Goal: Entertainment & Leisure: Consume media (video, audio)

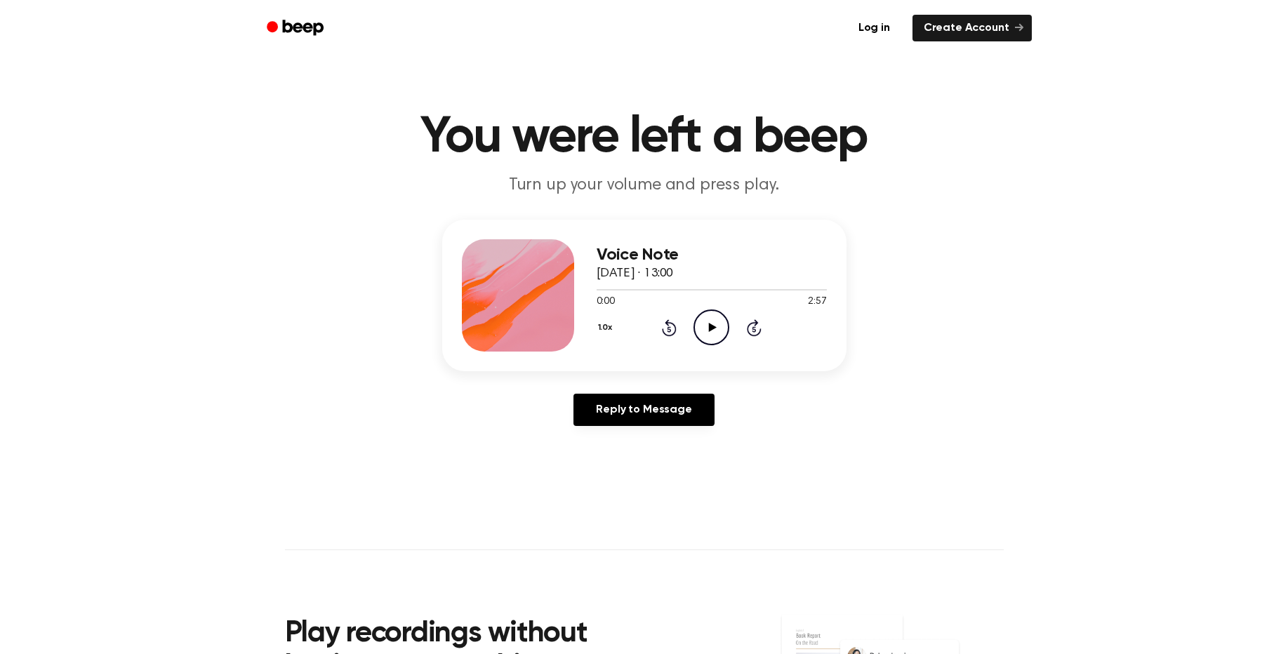
click at [711, 324] on icon "Play Audio" at bounding box center [712, 328] width 36 height 36
click at [711, 329] on icon "Pause Audio" at bounding box center [712, 328] width 36 height 36
click at [670, 332] on icon at bounding box center [670, 329] width 4 height 6
click at [713, 324] on icon "Play Audio" at bounding box center [712, 328] width 36 height 36
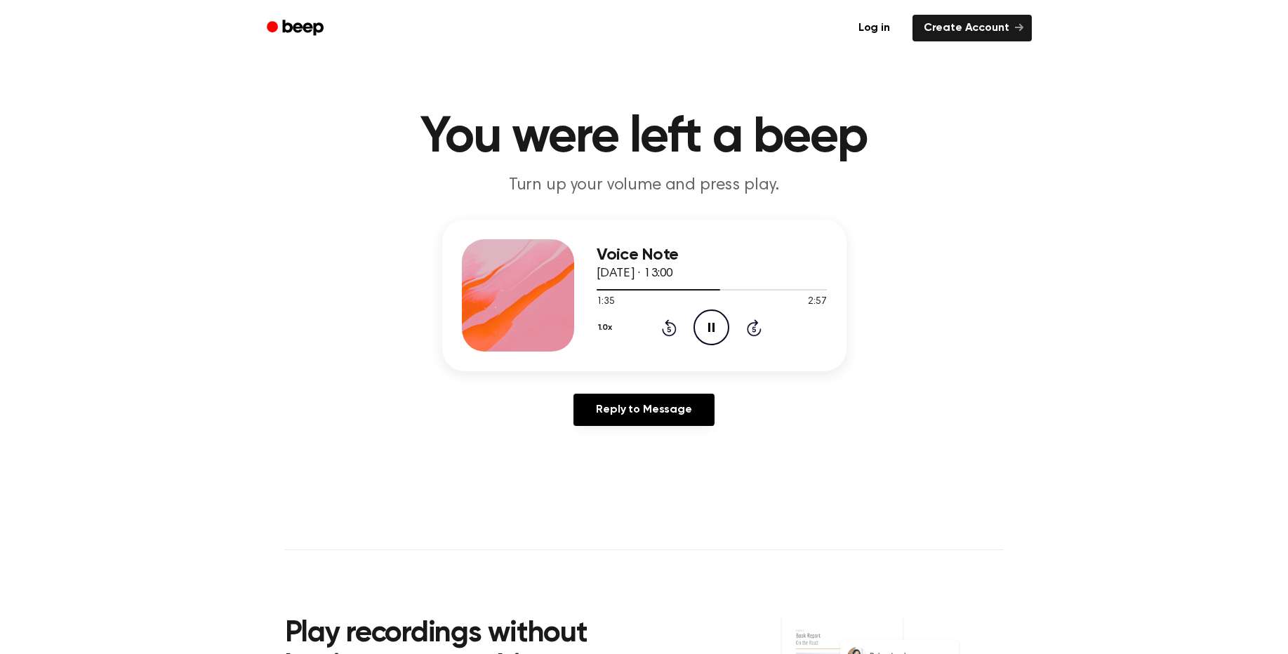
click at [708, 326] on icon "Pause Audio" at bounding box center [712, 328] width 36 height 36
click at [712, 331] on icon at bounding box center [713, 327] width 8 height 9
click at [712, 331] on icon "Pause Audio" at bounding box center [712, 328] width 36 height 36
click at [675, 409] on link "Reply to Message" at bounding box center [643, 410] width 140 height 32
click at [708, 325] on icon "Play Audio" at bounding box center [712, 328] width 36 height 36
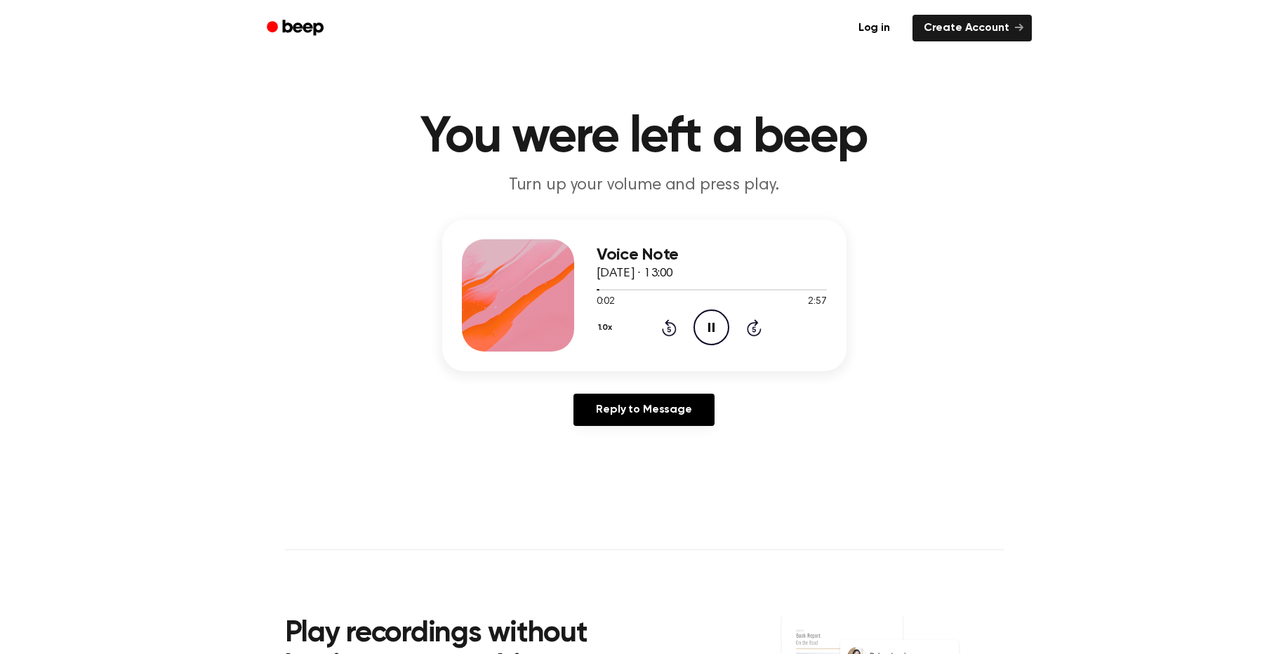
click at [752, 326] on icon "Skip 5 seconds" at bounding box center [753, 328] width 15 height 18
click at [757, 330] on icon "Skip 5 seconds" at bounding box center [753, 328] width 15 height 18
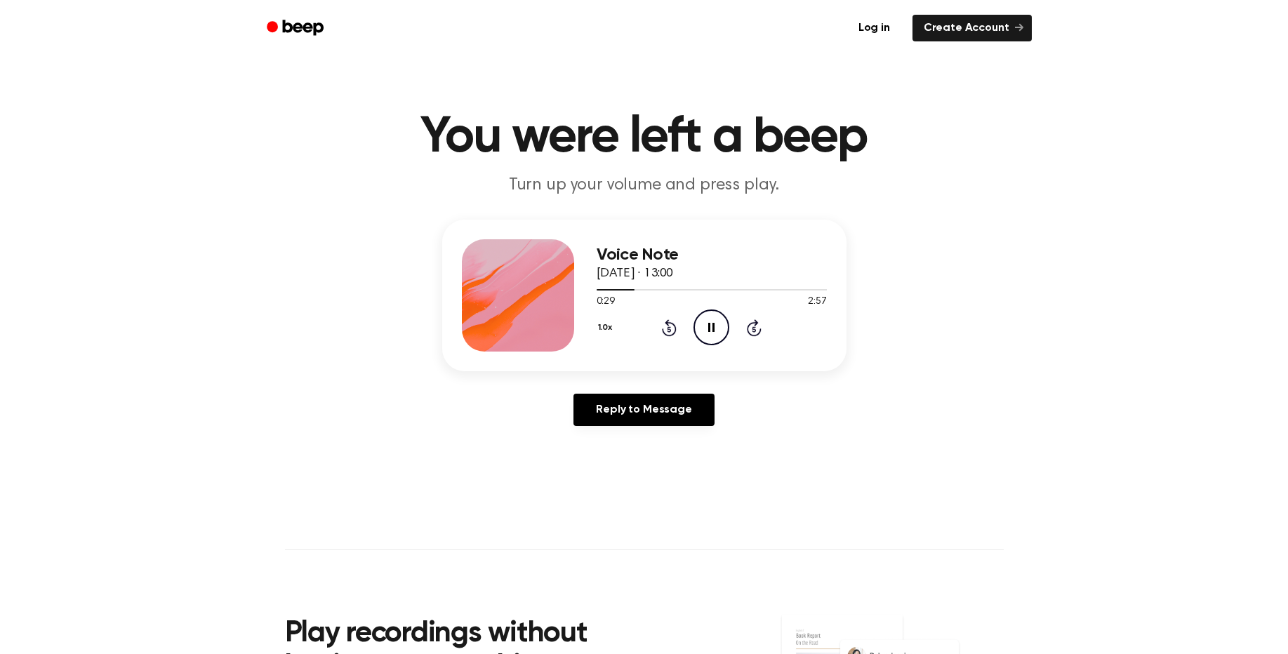
click at [757, 330] on icon "Skip 5 seconds" at bounding box center [753, 328] width 15 height 18
click at [760, 331] on icon at bounding box center [754, 327] width 15 height 17
click at [748, 329] on icon at bounding box center [754, 327] width 15 height 17
click at [747, 330] on icon at bounding box center [754, 327] width 15 height 17
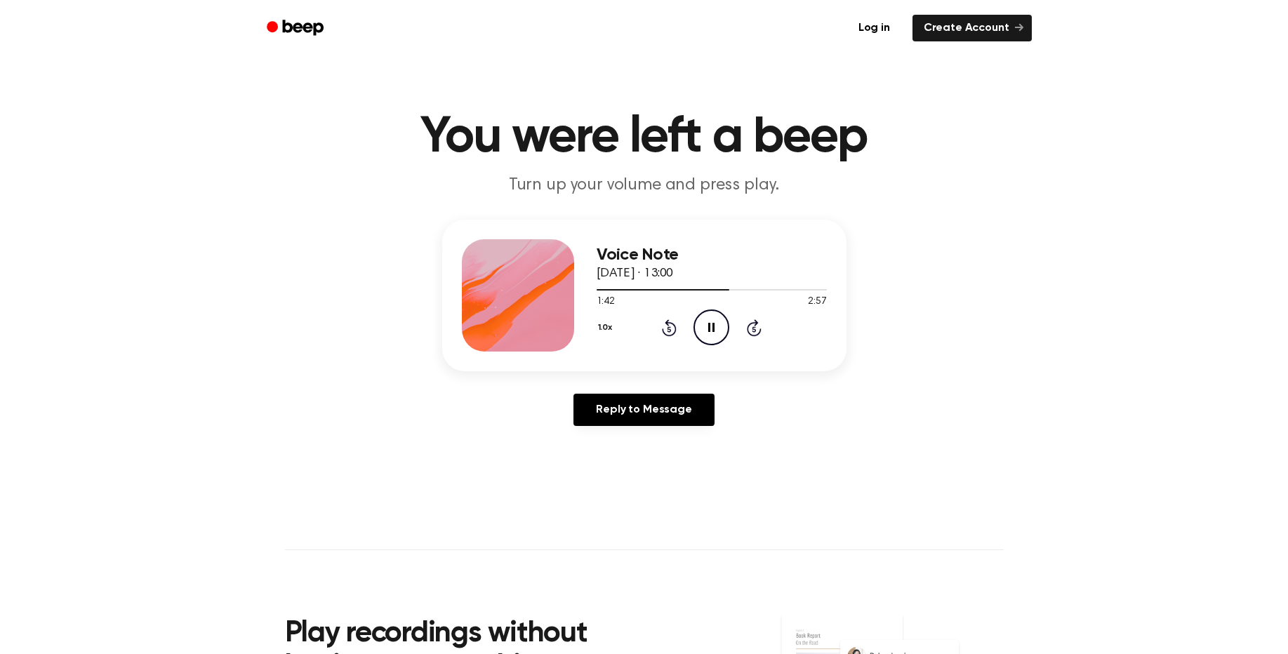
click at [708, 333] on icon "Pause Audio" at bounding box center [712, 328] width 36 height 36
click at [672, 330] on icon "Rewind 5 seconds" at bounding box center [668, 328] width 15 height 18
click at [705, 332] on icon "Play Audio" at bounding box center [712, 328] width 36 height 36
click at [672, 336] on icon at bounding box center [669, 327] width 15 height 17
click at [709, 336] on icon "Pause Audio" at bounding box center [712, 328] width 36 height 36
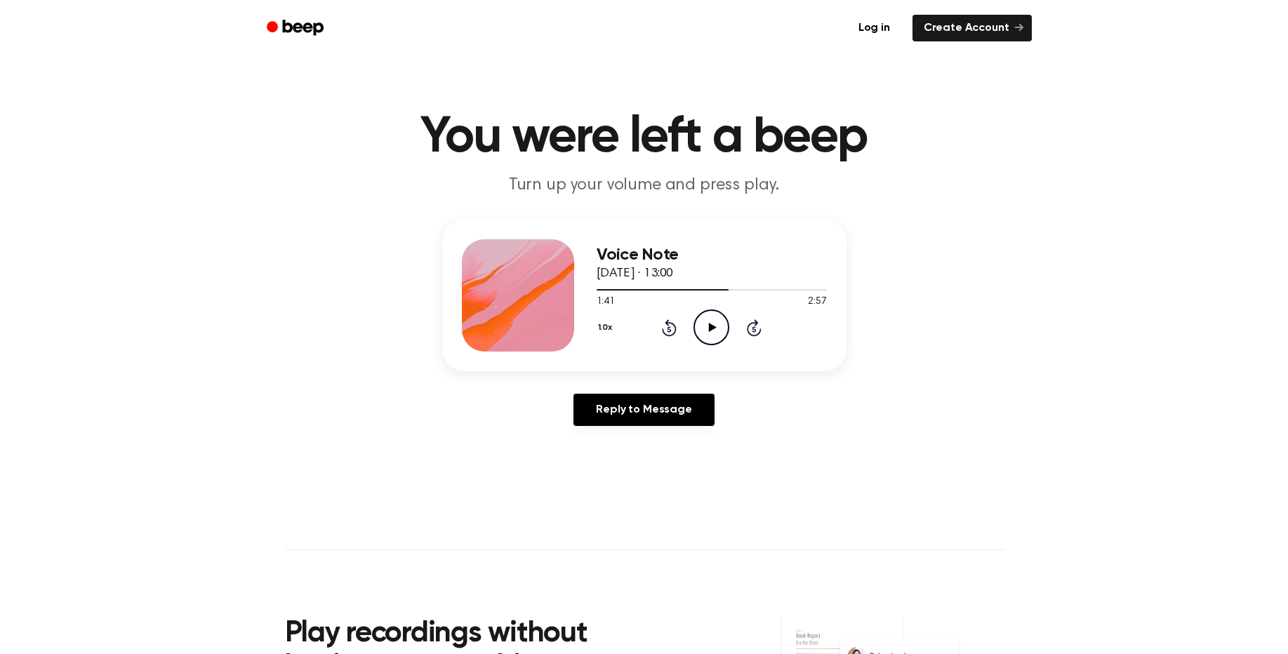
click at [671, 329] on icon "Rewind 5 seconds" at bounding box center [668, 328] width 15 height 18
click at [712, 329] on icon at bounding box center [713, 327] width 8 height 9
click at [712, 329] on icon "Pause Audio" at bounding box center [712, 328] width 36 height 36
click at [663, 325] on icon "Rewind 5 seconds" at bounding box center [668, 328] width 15 height 18
click at [706, 329] on icon "Play Audio" at bounding box center [712, 328] width 36 height 36
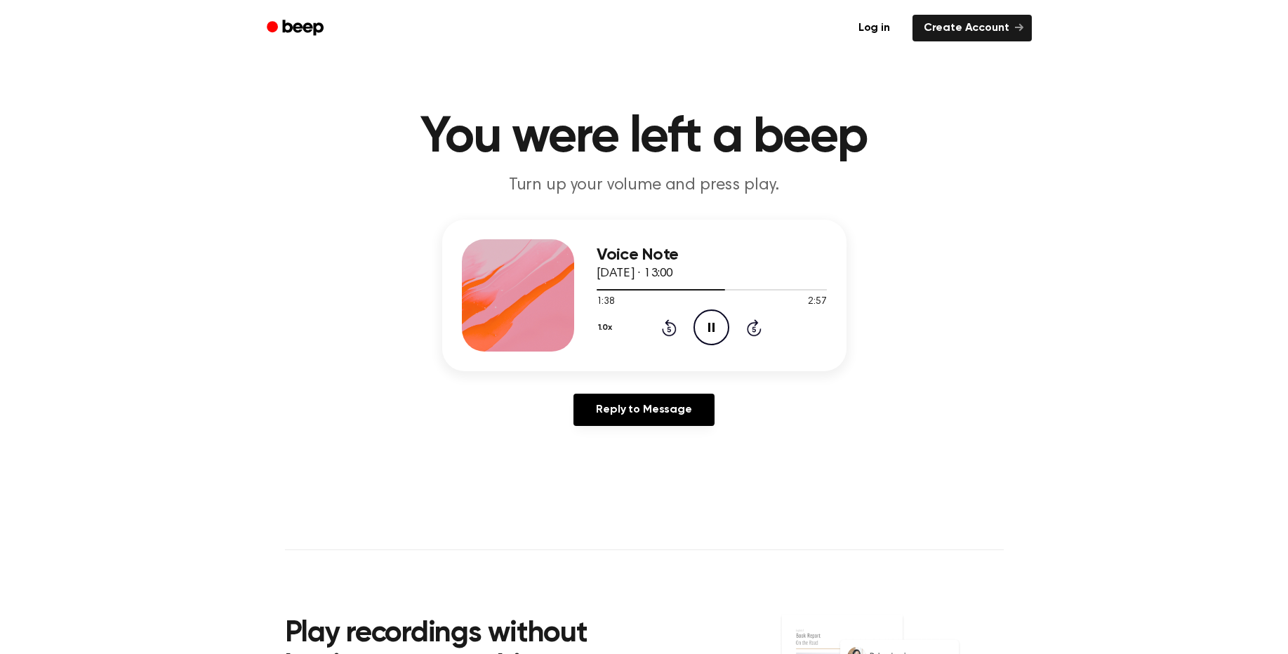
click at [672, 328] on icon "Rewind 5 seconds" at bounding box center [668, 328] width 15 height 18
click at [706, 331] on icon "Pause Audio" at bounding box center [712, 328] width 36 height 36
click at [706, 331] on icon "Play Audio" at bounding box center [712, 328] width 36 height 36
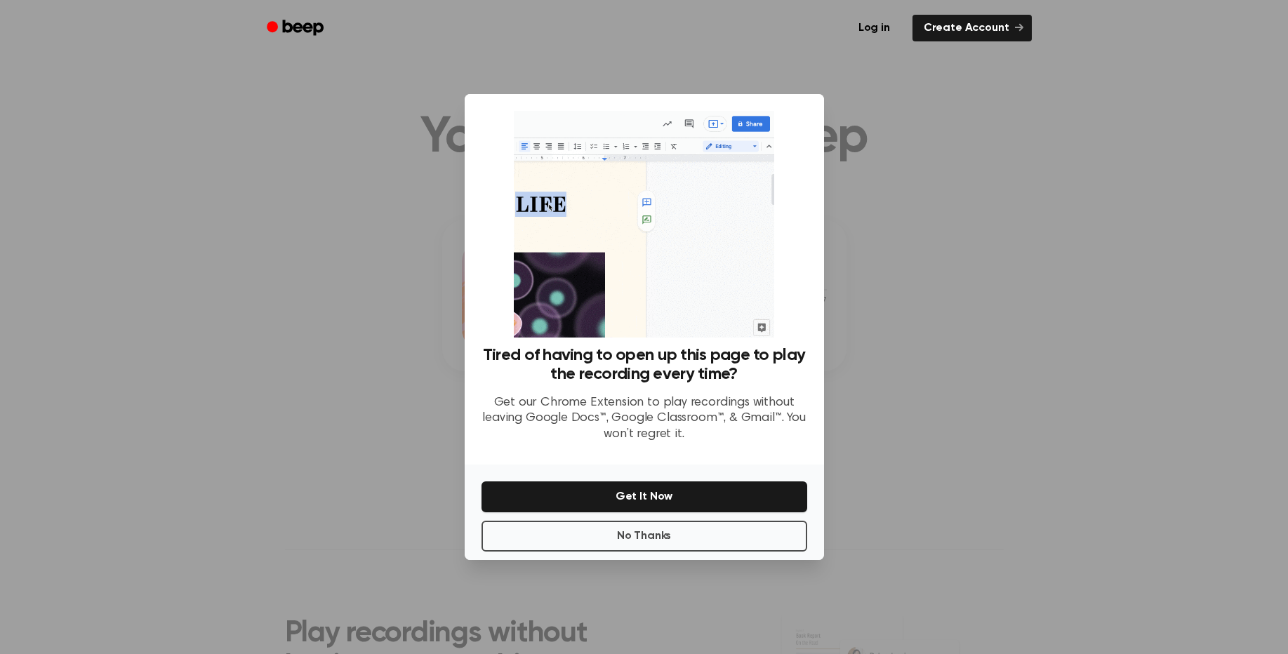
click at [922, 222] on div at bounding box center [644, 327] width 1288 height 654
click at [359, 222] on div at bounding box center [644, 327] width 1288 height 654
click at [630, 546] on button "No Thanks" at bounding box center [645, 536] width 326 height 31
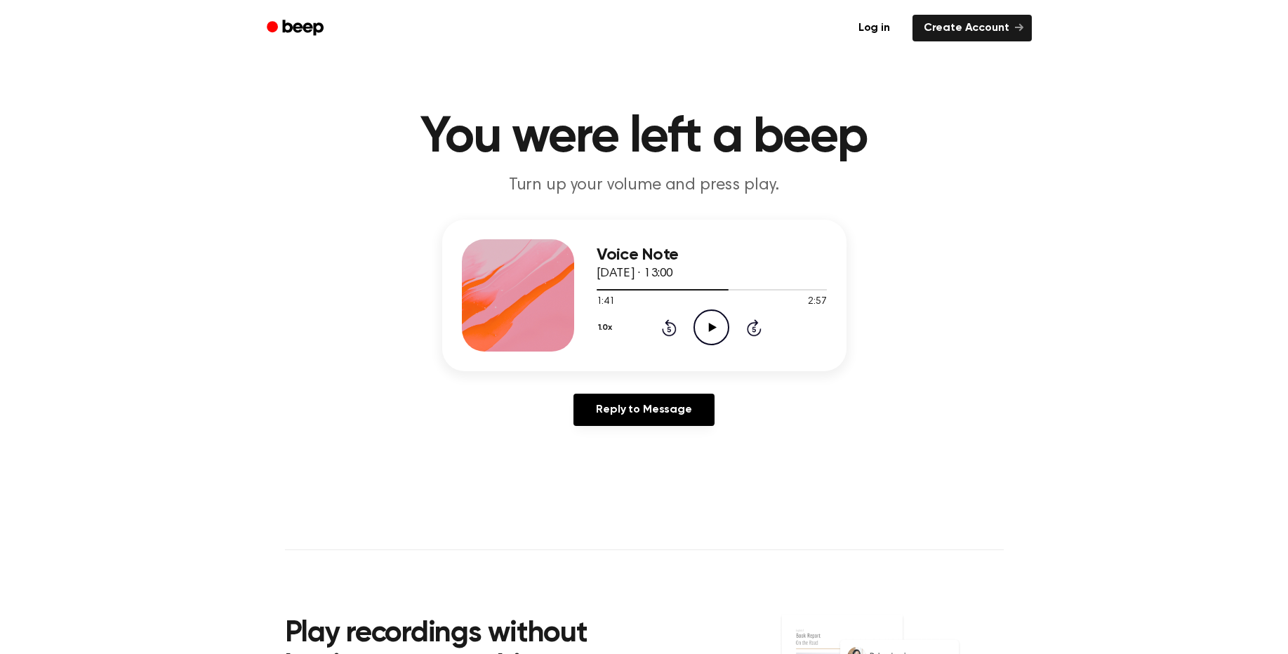
click at [704, 329] on icon "Play Audio" at bounding box center [712, 328] width 36 height 36
click at [704, 329] on icon "Pause Audio" at bounding box center [712, 328] width 36 height 36
click at [707, 331] on icon "Play Audio" at bounding box center [712, 328] width 36 height 36
click at [707, 331] on icon "Pause Audio" at bounding box center [712, 328] width 36 height 36
click at [707, 331] on icon "Play Audio" at bounding box center [712, 328] width 36 height 36
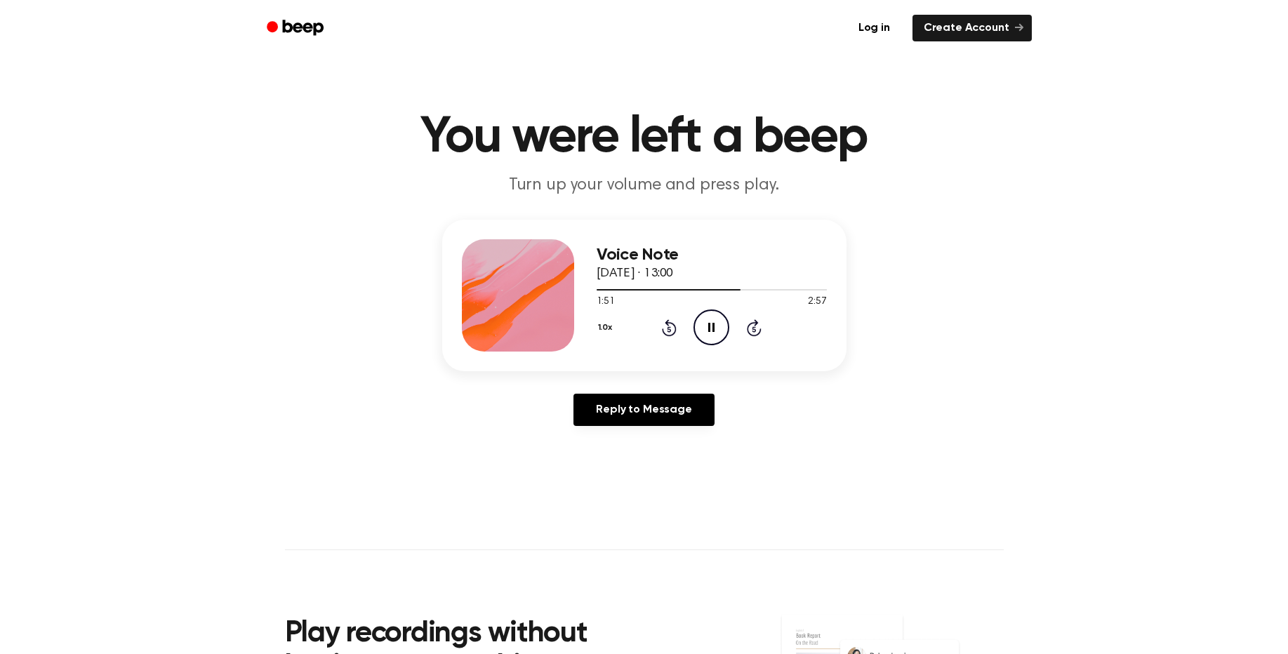
click at [707, 331] on icon "Pause Audio" at bounding box center [712, 328] width 36 height 36
click at [672, 331] on icon "Rewind 5 seconds" at bounding box center [668, 328] width 15 height 18
click at [672, 329] on icon "Rewind 5 seconds" at bounding box center [668, 328] width 15 height 18
click at [718, 331] on icon "Play Audio" at bounding box center [712, 328] width 36 height 36
click at [717, 331] on icon "Pause Audio" at bounding box center [712, 328] width 36 height 36
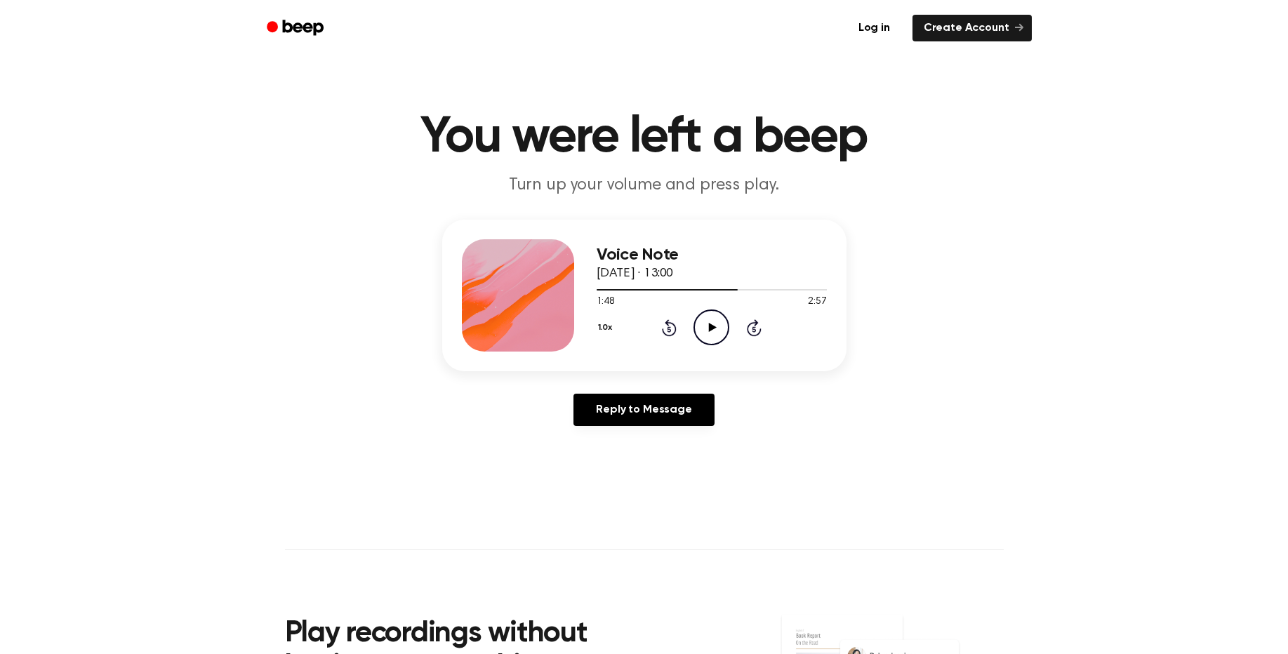
click at [664, 331] on icon at bounding box center [669, 327] width 15 height 17
click at [702, 333] on icon "Play Audio" at bounding box center [712, 328] width 36 height 36
click at [707, 336] on icon "Pause Audio" at bounding box center [712, 328] width 36 height 36
click at [663, 331] on icon at bounding box center [669, 327] width 15 height 17
click at [715, 332] on icon "Play Audio" at bounding box center [712, 328] width 36 height 36
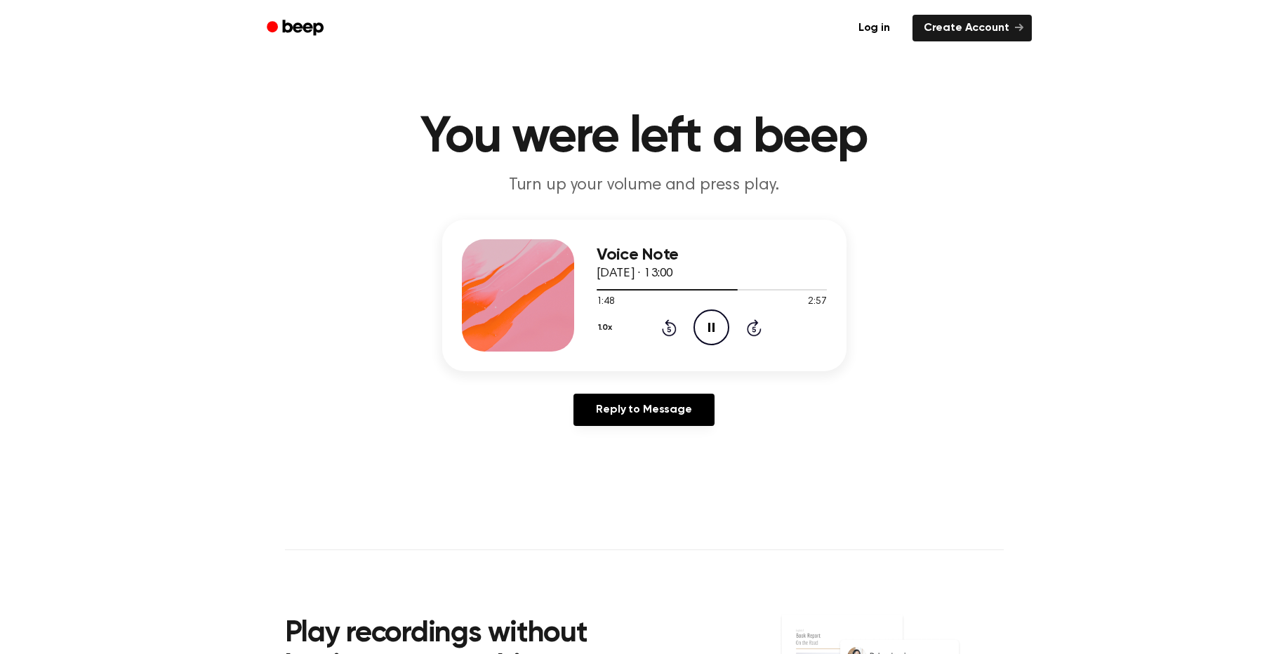
click at [704, 326] on icon "Pause Audio" at bounding box center [712, 328] width 36 height 36
click at [704, 331] on icon "Play Audio" at bounding box center [712, 328] width 36 height 36
click at [704, 331] on icon "Pause Audio" at bounding box center [712, 328] width 36 height 36
click at [663, 328] on icon "Rewind 5 seconds" at bounding box center [668, 328] width 15 height 18
click at [707, 318] on icon "Play Audio" at bounding box center [712, 328] width 36 height 36
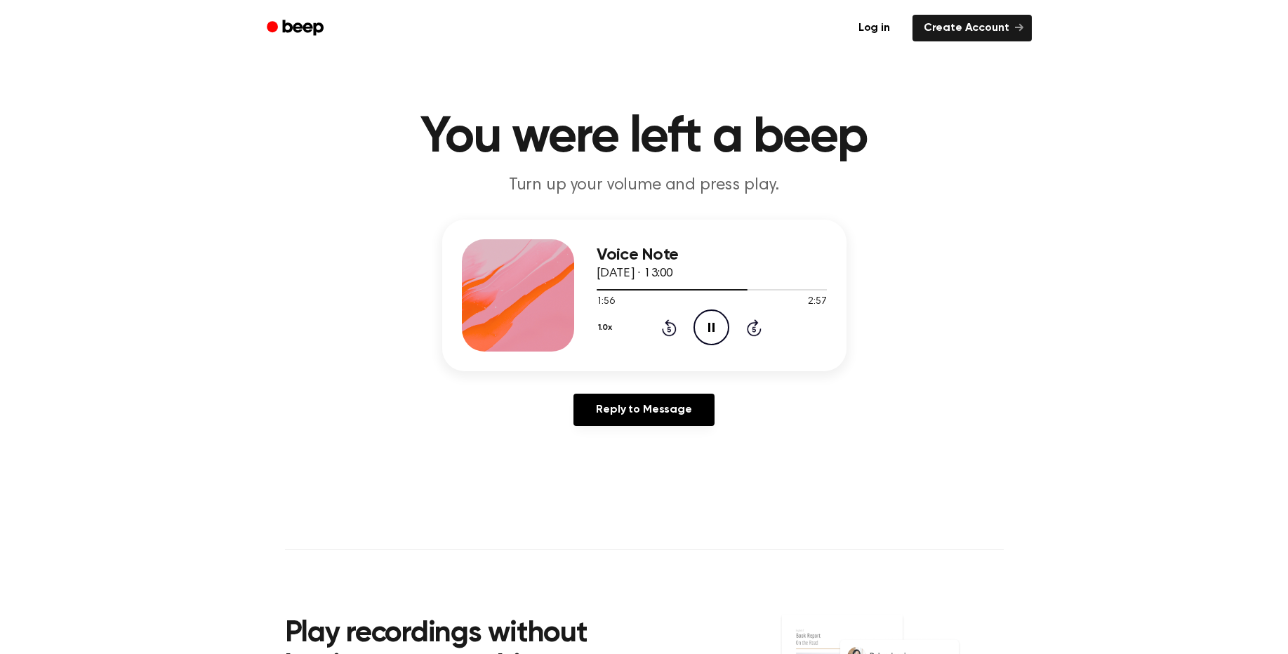
click at [712, 329] on icon at bounding box center [711, 327] width 6 height 9
click at [705, 336] on icon "Play Audio" at bounding box center [712, 328] width 36 height 36
click at [663, 326] on icon "Rewind 5 seconds" at bounding box center [668, 328] width 15 height 18
click at [698, 327] on icon "Pause Audio" at bounding box center [712, 328] width 36 height 36
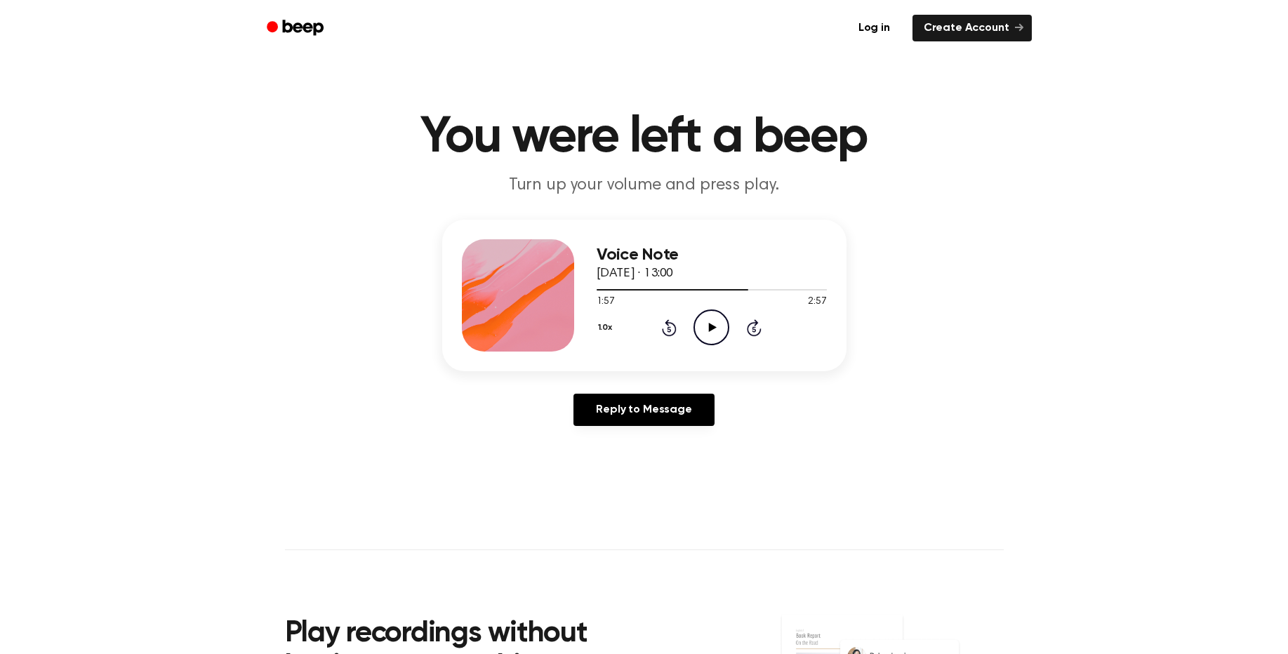
click at [695, 326] on circle at bounding box center [711, 327] width 34 height 34
click at [702, 325] on icon "Pause Audio" at bounding box center [712, 328] width 36 height 36
click at [666, 331] on icon "Rewind 5 seconds" at bounding box center [668, 328] width 15 height 18
click at [715, 324] on icon "Play Audio" at bounding box center [712, 328] width 36 height 36
click at [715, 331] on icon at bounding box center [711, 327] width 6 height 9
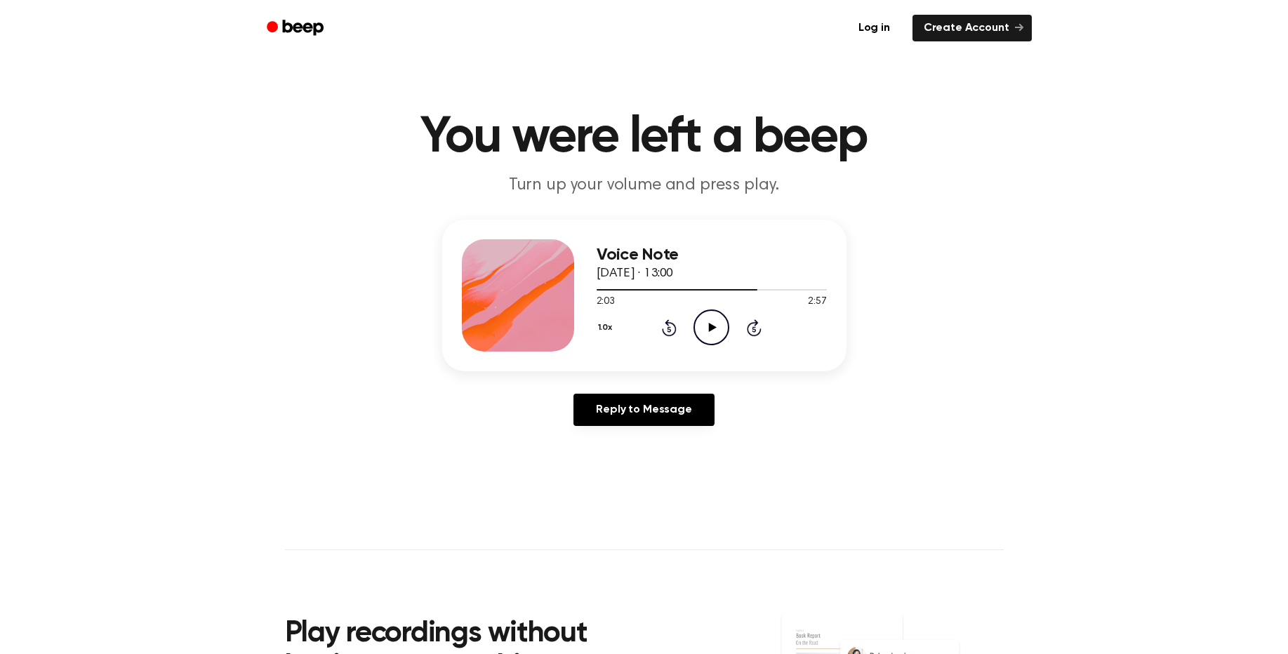
click at [668, 334] on icon "Rewind 5 seconds" at bounding box center [668, 328] width 15 height 18
click at [711, 327] on icon "Play Audio" at bounding box center [712, 328] width 36 height 36
click at [706, 328] on icon "Pause Audio" at bounding box center [712, 328] width 36 height 36
click at [709, 333] on icon "Play Audio" at bounding box center [712, 328] width 36 height 36
click at [708, 333] on icon "Pause Audio" at bounding box center [712, 328] width 36 height 36
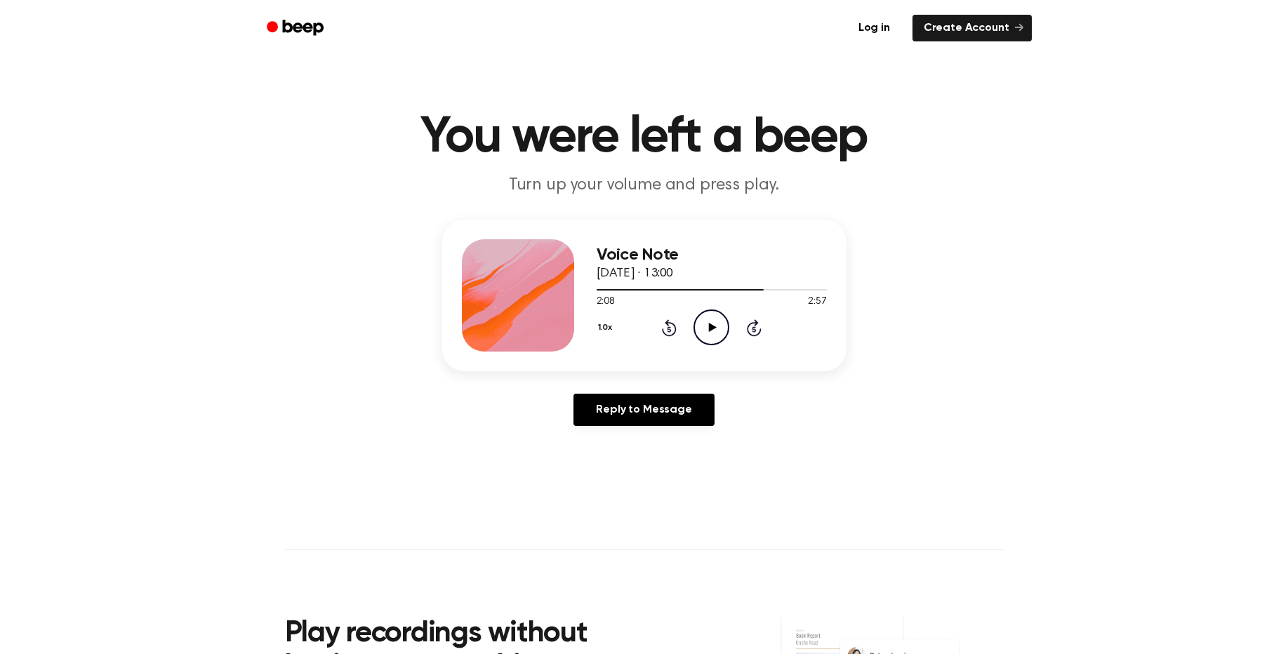
click at [664, 332] on icon at bounding box center [669, 327] width 15 height 17
click at [701, 324] on icon "Play Audio" at bounding box center [712, 328] width 36 height 36
click at [701, 324] on icon "Pause Audio" at bounding box center [712, 328] width 36 height 36
click at [665, 327] on icon "Rewind 5 seconds" at bounding box center [668, 328] width 15 height 18
click at [709, 326] on icon at bounding box center [713, 327] width 8 height 9
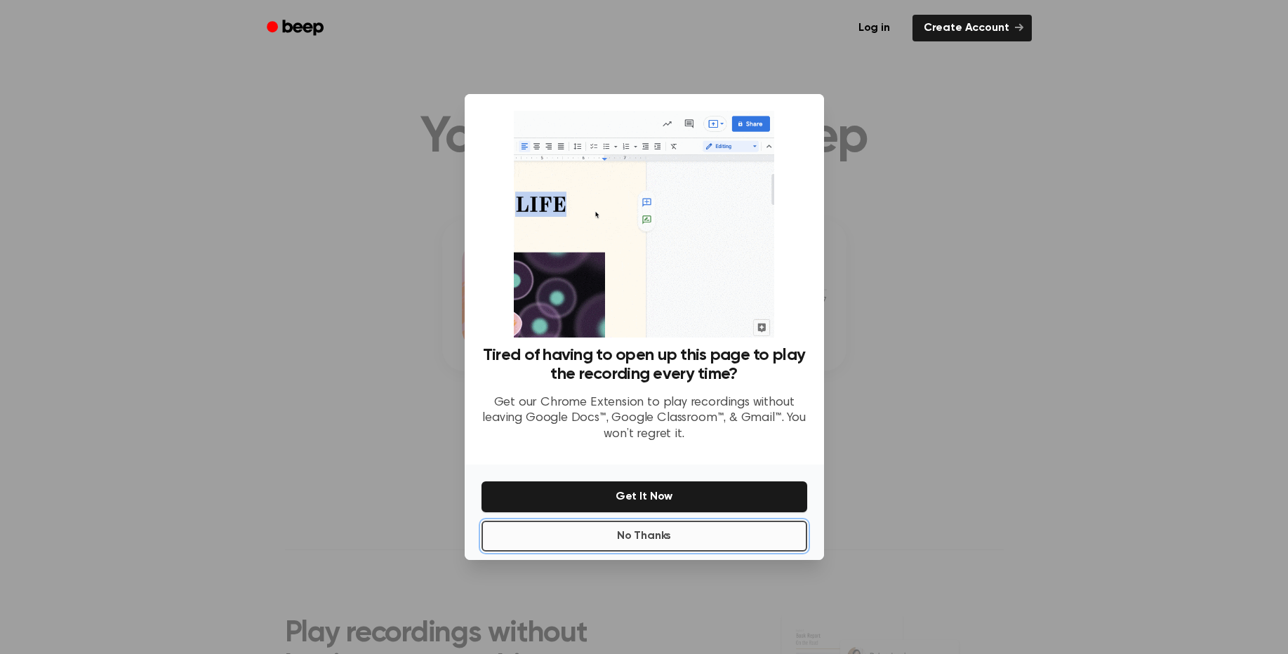
click at [689, 524] on button "No Thanks" at bounding box center [645, 536] width 326 height 31
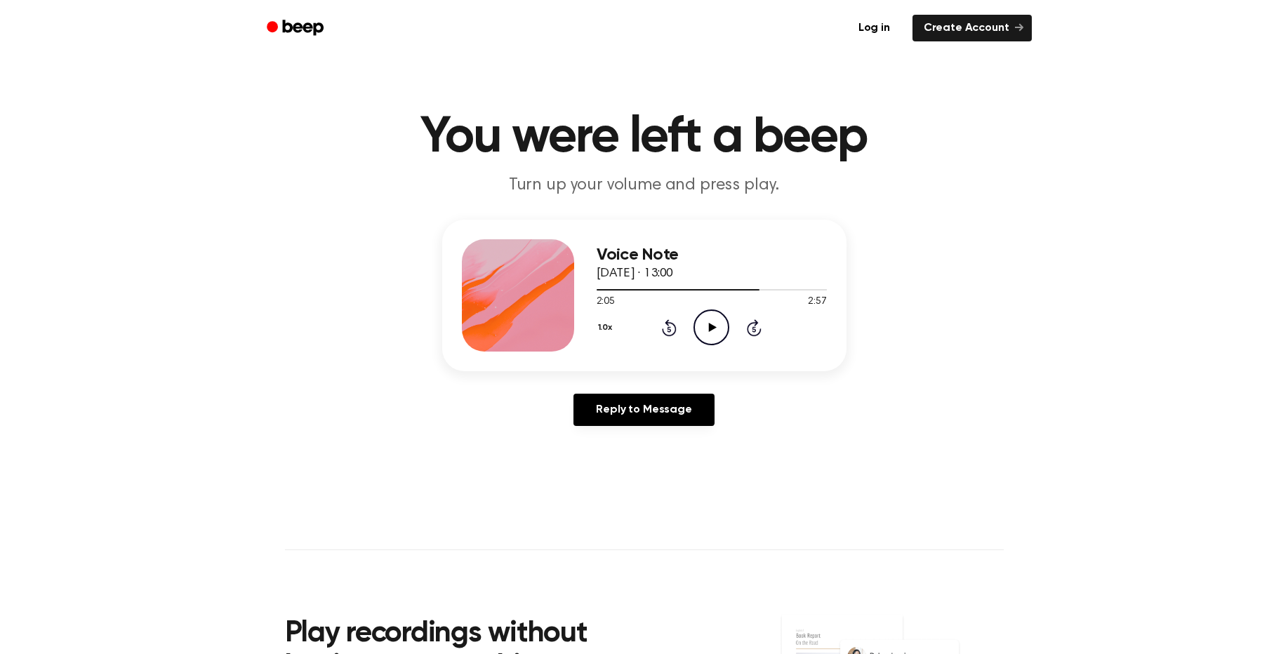
click at [703, 338] on icon "Play Audio" at bounding box center [712, 328] width 36 height 36
click at [711, 333] on icon "Pause Audio" at bounding box center [712, 328] width 36 height 36
click at [710, 333] on icon "Play Audio" at bounding box center [712, 328] width 36 height 36
click at [710, 333] on icon "Pause Audio" at bounding box center [712, 328] width 36 height 36
click at [710, 333] on icon "Play Audio" at bounding box center [712, 328] width 36 height 36
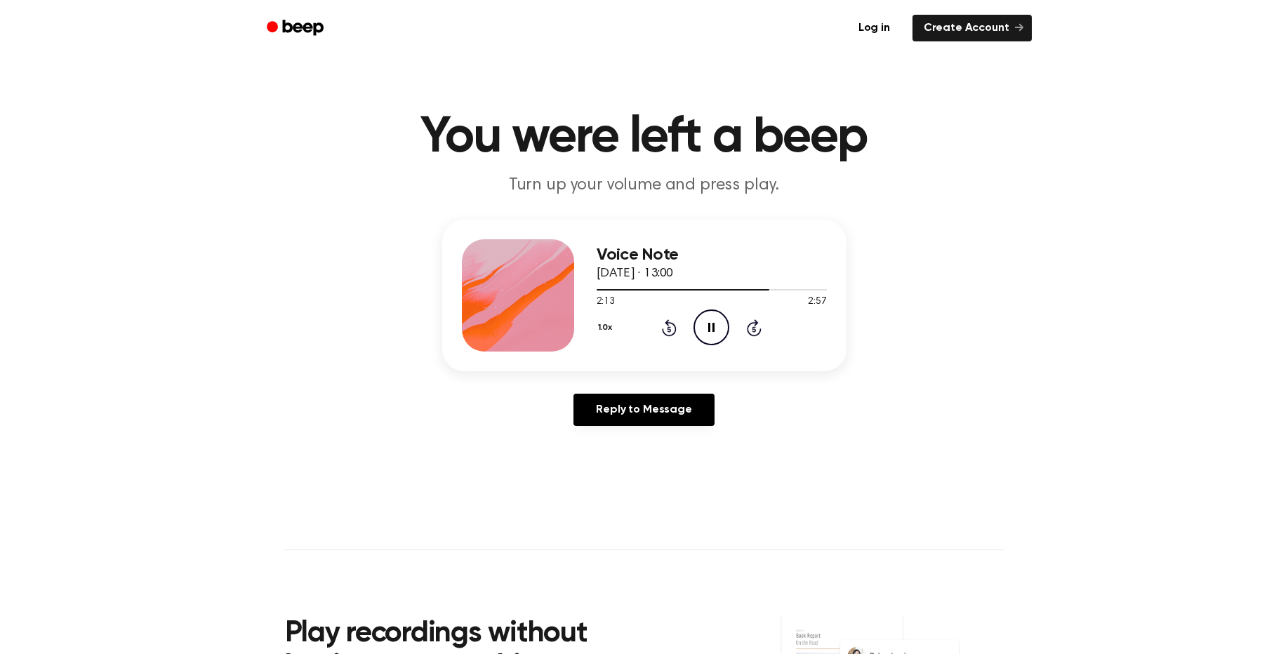
click at [710, 333] on icon "Pause Audio" at bounding box center [712, 328] width 36 height 36
click at [673, 325] on icon at bounding box center [669, 327] width 15 height 17
click at [719, 332] on icon "Play Audio" at bounding box center [712, 328] width 36 height 36
click at [715, 331] on icon "Pause Audio" at bounding box center [712, 328] width 36 height 36
click at [697, 327] on icon "Play Audio" at bounding box center [712, 328] width 36 height 36
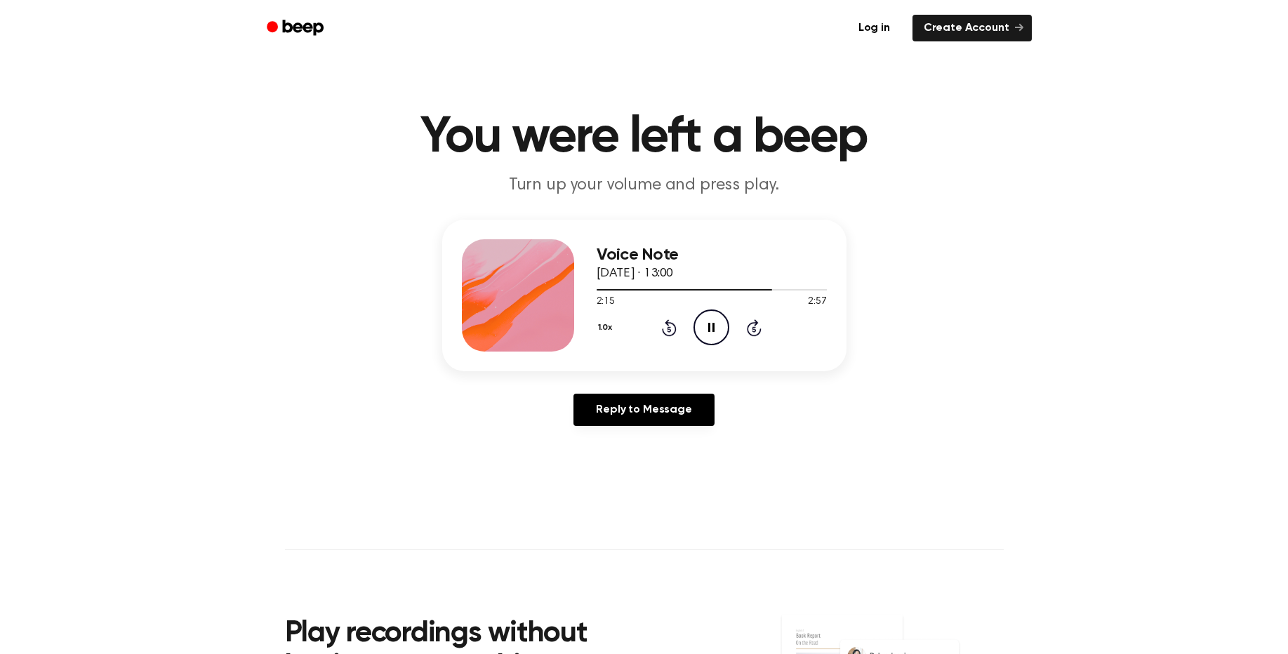
click at [708, 327] on icon "Pause Audio" at bounding box center [712, 328] width 36 height 36
click at [663, 332] on icon at bounding box center [669, 327] width 15 height 17
click at [711, 333] on icon "Play Audio" at bounding box center [712, 328] width 36 height 36
click at [711, 333] on icon "Pause Audio" at bounding box center [712, 328] width 36 height 36
click at [668, 332] on icon at bounding box center [670, 329] width 4 height 6
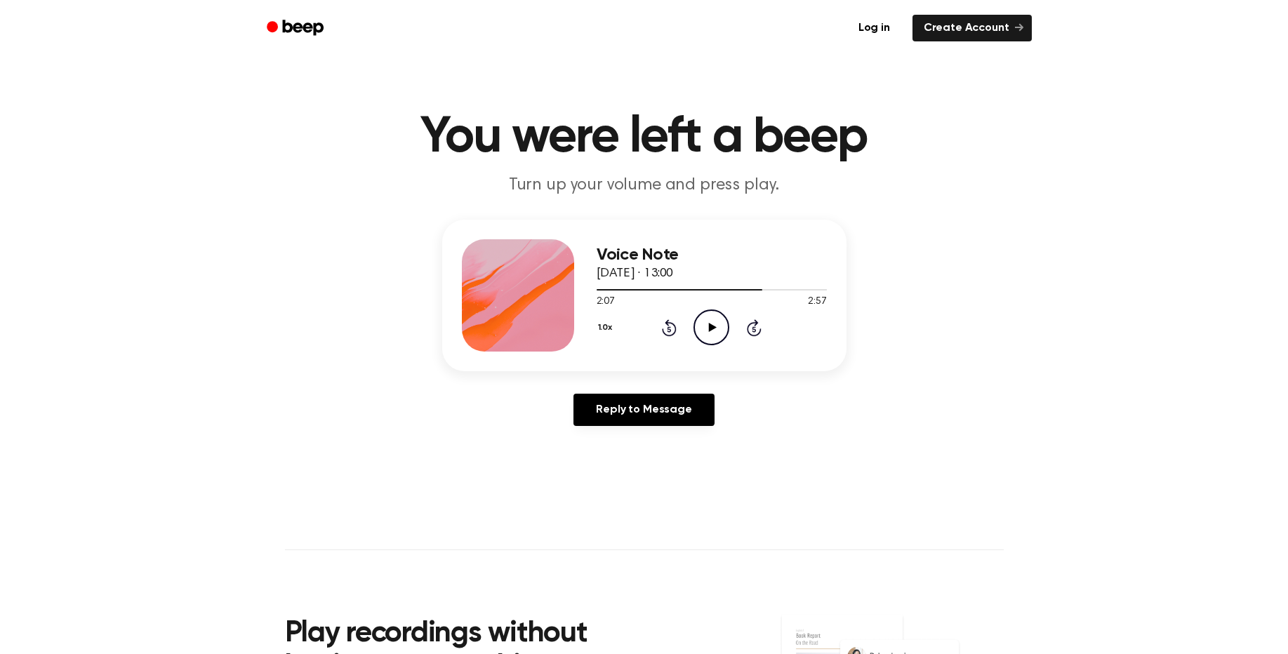
click at [706, 330] on icon "Play Audio" at bounding box center [712, 328] width 36 height 36
click at [663, 333] on icon at bounding box center [669, 327] width 15 height 17
click at [661, 332] on div "1.0x Rewind 5 seconds Pause Audio Skip 5 seconds" at bounding box center [712, 328] width 230 height 36
click at [666, 331] on icon "Rewind 5 seconds" at bounding box center [668, 328] width 15 height 18
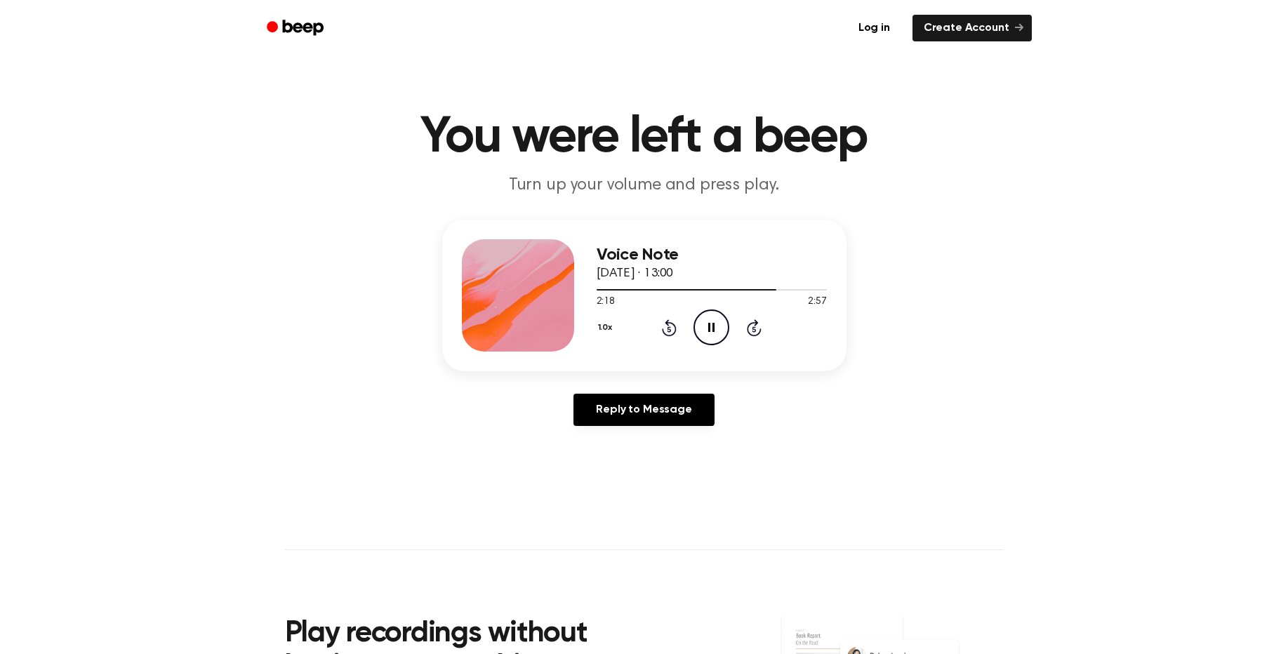
click at [667, 329] on icon "Rewind 5 seconds" at bounding box center [668, 328] width 15 height 18
click at [709, 329] on icon at bounding box center [711, 327] width 6 height 9
click at [672, 330] on icon "Rewind 5 seconds" at bounding box center [668, 328] width 15 height 18
click at [709, 327] on icon at bounding box center [713, 327] width 8 height 9
click at [698, 324] on icon "Pause Audio" at bounding box center [712, 328] width 36 height 36
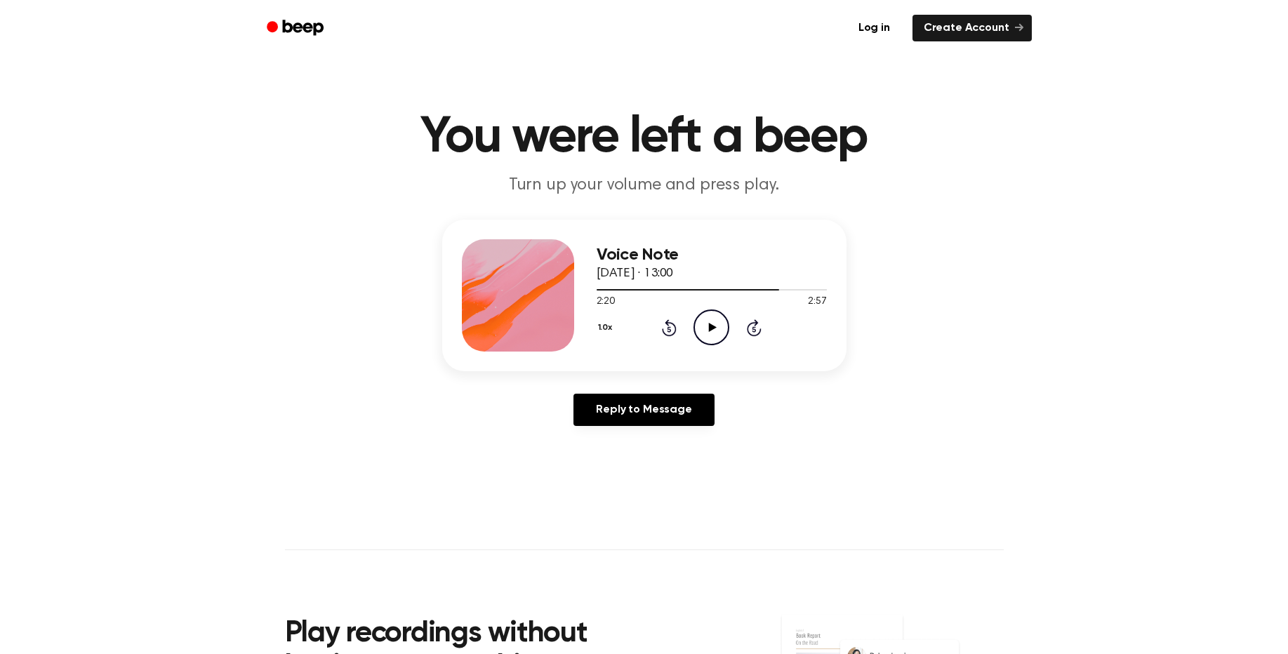
click at [670, 327] on icon at bounding box center [670, 329] width 4 height 6
click at [721, 333] on icon "Play Audio" at bounding box center [712, 328] width 36 height 36
click at [711, 331] on icon "Pause Audio" at bounding box center [712, 328] width 36 height 36
click at [662, 329] on icon "Rewind 5 seconds" at bounding box center [668, 328] width 15 height 18
click at [707, 333] on icon "Play Audio" at bounding box center [712, 328] width 36 height 36
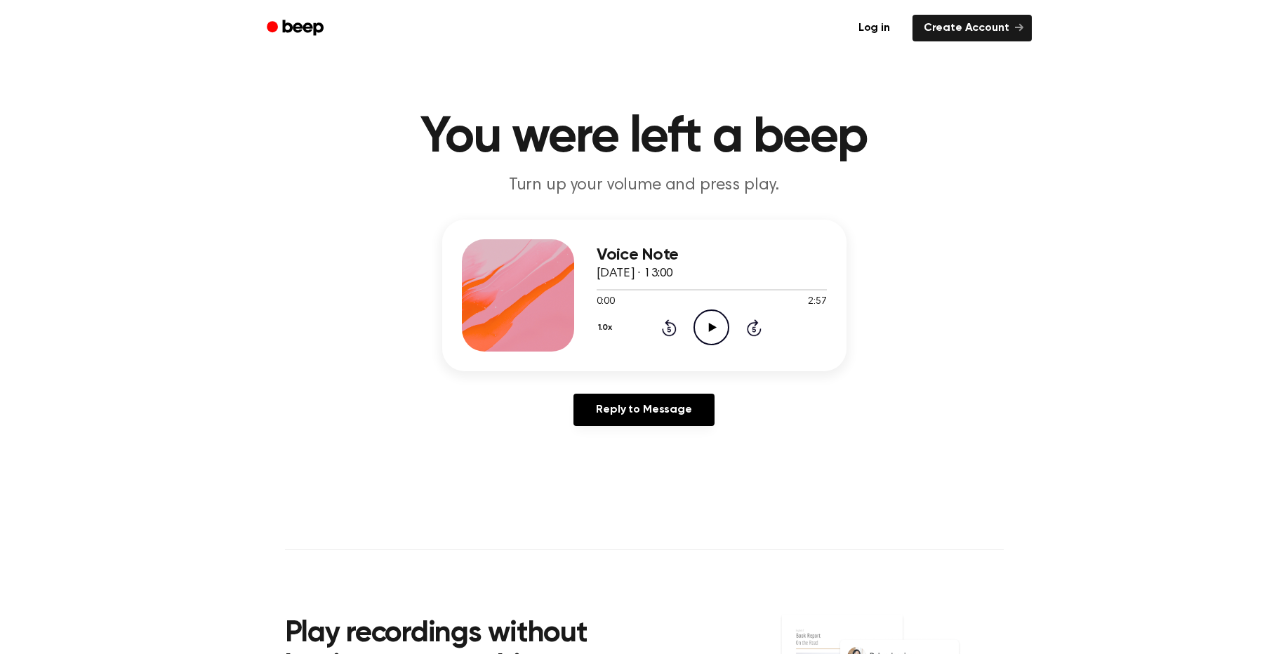
click at [713, 327] on icon at bounding box center [713, 327] width 8 height 9
drag, startPoint x: 697, startPoint y: 289, endPoint x: 588, endPoint y: 253, distance: 115.2
click at [727, 280] on div "Voice Note [DATE] · 13:00 0:00 2:57 Your browser does not support the [object O…" at bounding box center [712, 295] width 230 height 112
click at [601, 286] on div at bounding box center [712, 289] width 230 height 11
drag, startPoint x: 590, startPoint y: 291, endPoint x: 676, endPoint y: 291, distance: 85.6
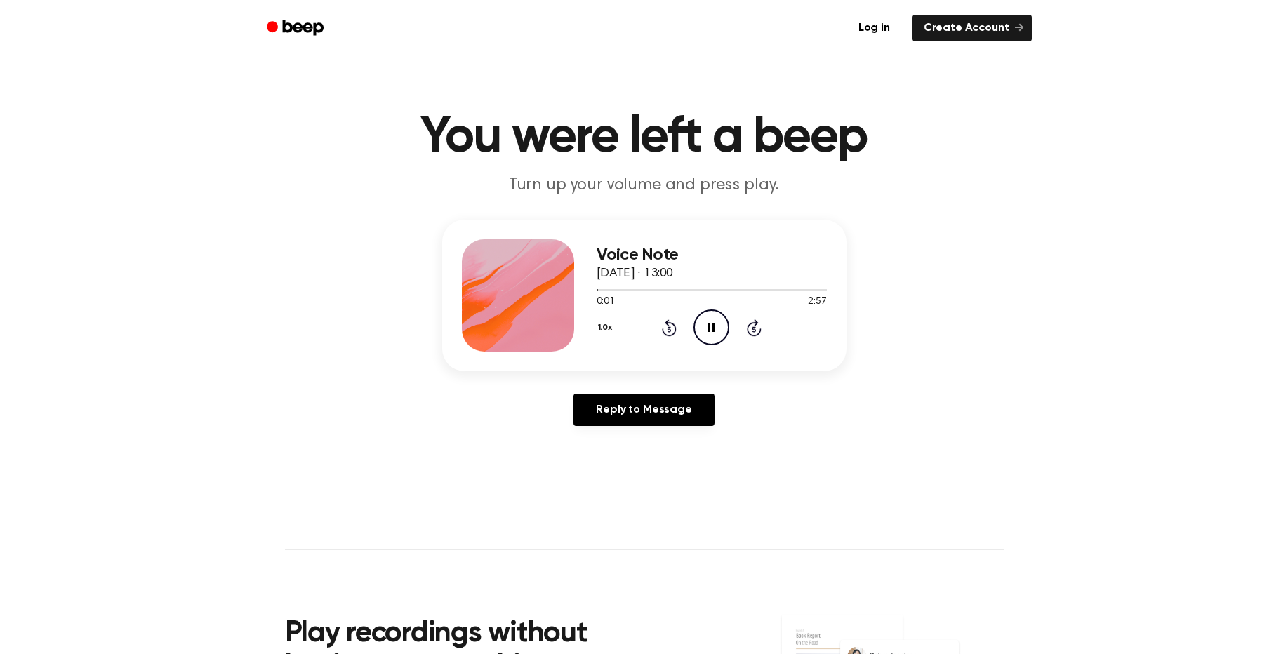
click at [731, 293] on div at bounding box center [712, 289] width 230 height 11
click at [764, 291] on div at bounding box center [712, 289] width 230 height 1
click at [728, 293] on div at bounding box center [712, 289] width 230 height 11
click at [770, 289] on div at bounding box center [712, 289] width 230 height 11
click at [768, 289] on div at bounding box center [712, 289] width 230 height 11
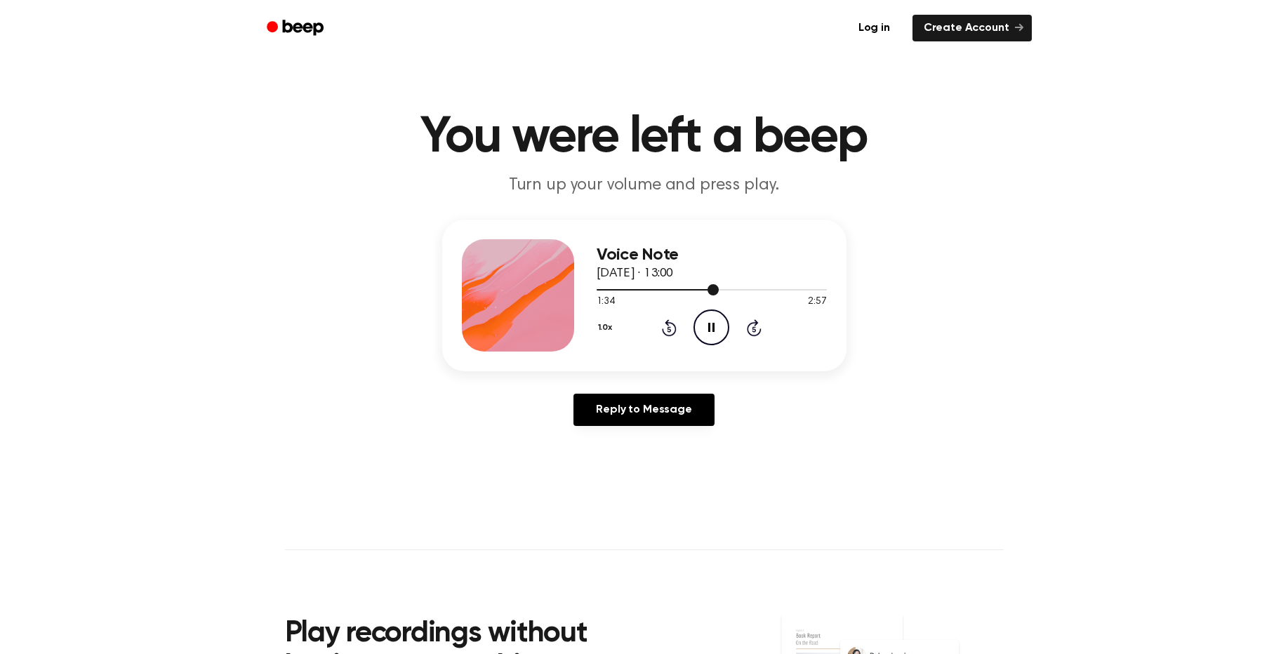
click at [769, 289] on div at bounding box center [712, 289] width 230 height 11
click at [781, 289] on div at bounding box center [712, 289] width 230 height 11
click at [783, 289] on div at bounding box center [712, 289] width 230 height 11
click at [787, 289] on div at bounding box center [712, 289] width 230 height 11
drag, startPoint x: 799, startPoint y: 289, endPoint x: 808, endPoint y: 292, distance: 9.5
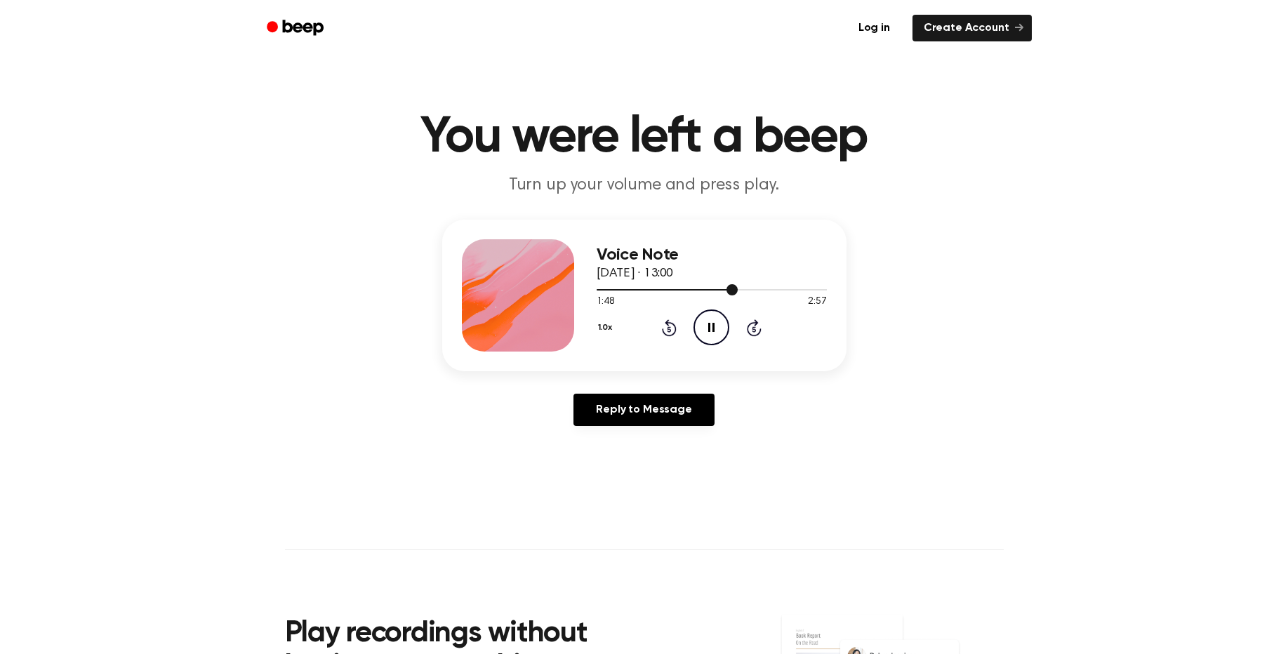
click at [808, 292] on div at bounding box center [712, 289] width 230 height 11
click at [809, 292] on div at bounding box center [712, 289] width 230 height 11
drag, startPoint x: 809, startPoint y: 292, endPoint x: 820, endPoint y: 293, distance: 11.3
click at [820, 293] on div at bounding box center [712, 289] width 230 height 11
click at [818, 293] on div at bounding box center [712, 289] width 230 height 11
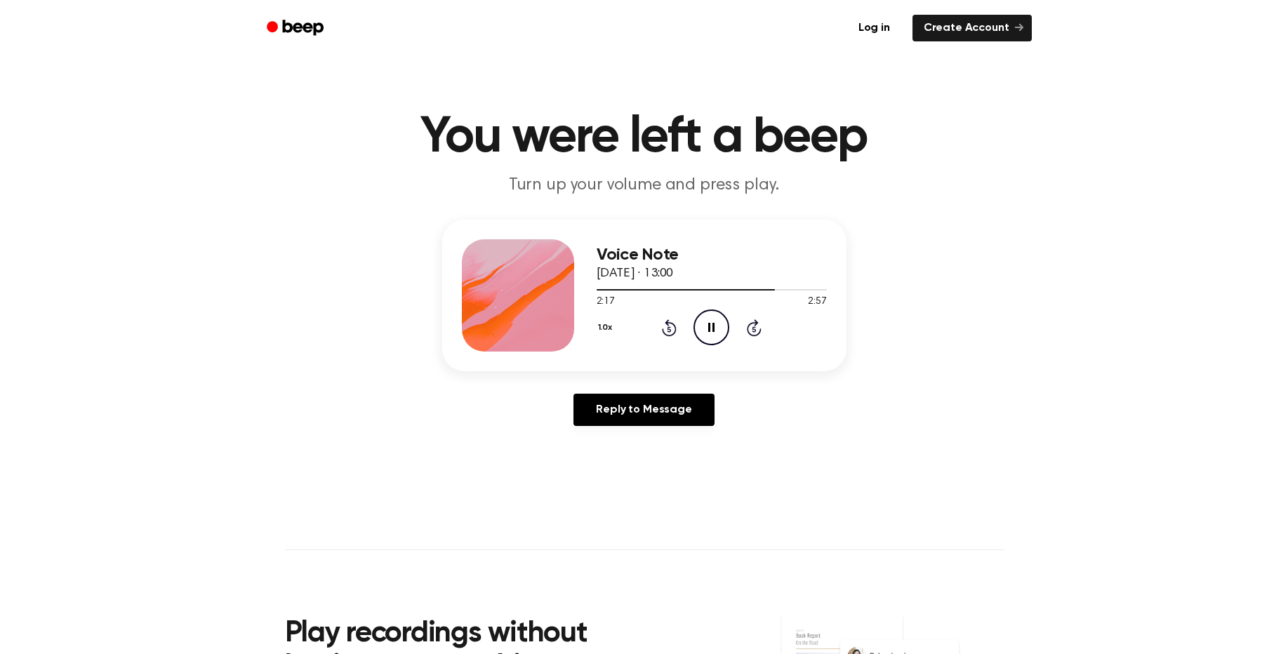
click at [752, 335] on icon at bounding box center [754, 327] width 15 height 17
click at [663, 327] on icon "Rewind 5 seconds" at bounding box center [668, 328] width 15 height 18
click at [715, 330] on icon at bounding box center [711, 327] width 6 height 9
